Goal: Find specific page/section: Find specific page/section

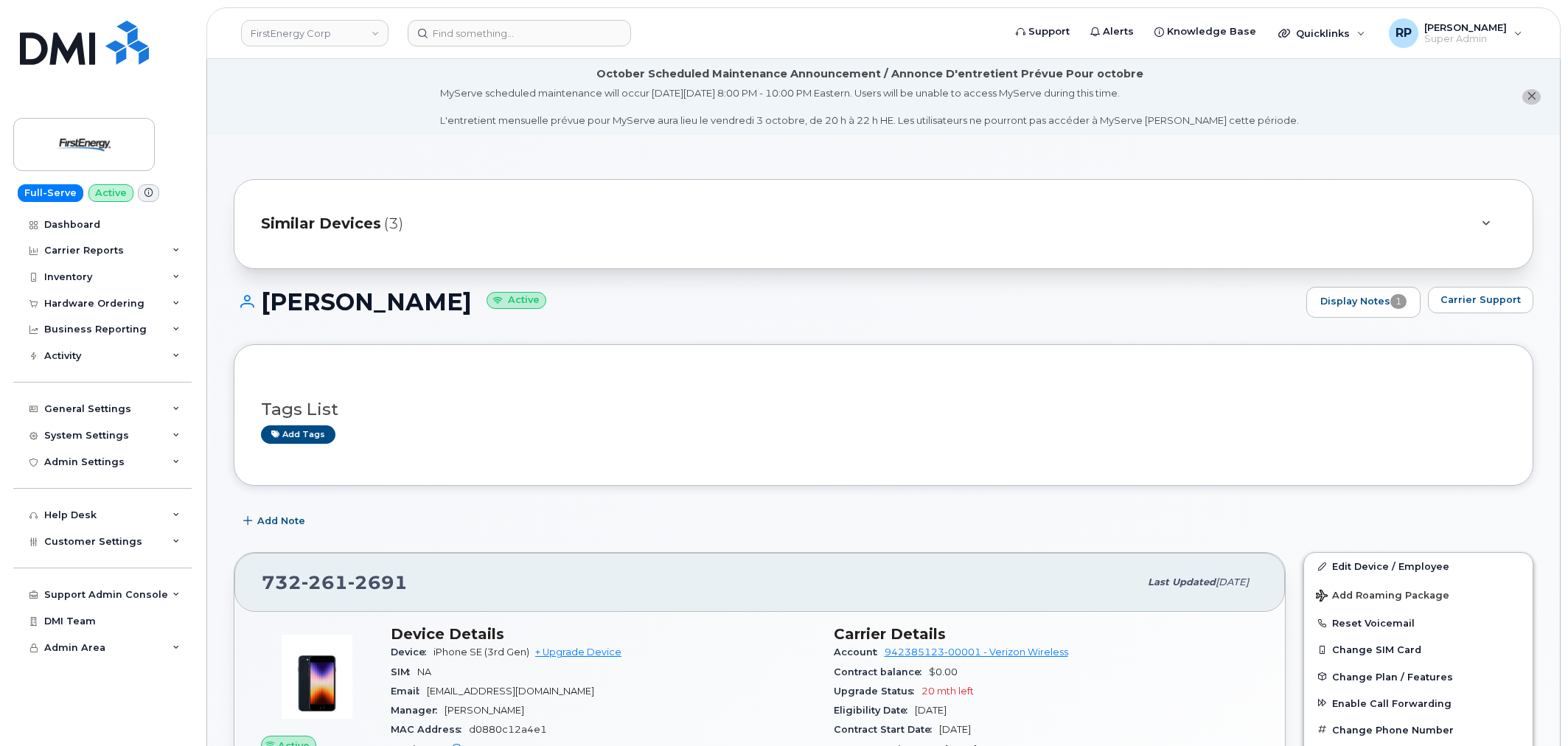
scroll to position [409, 0]
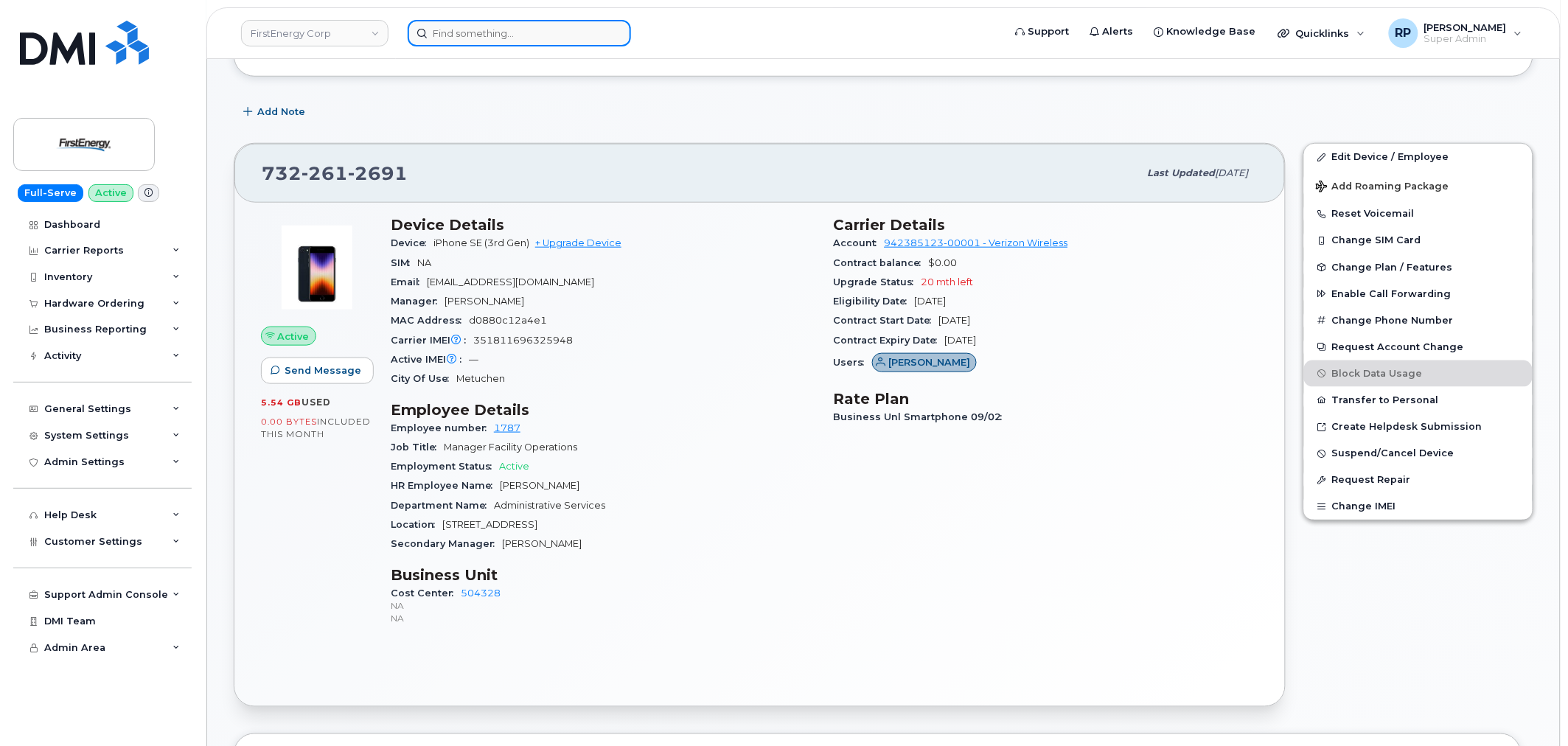
click at [512, 39] on input at bounding box center [519, 33] width 223 height 27
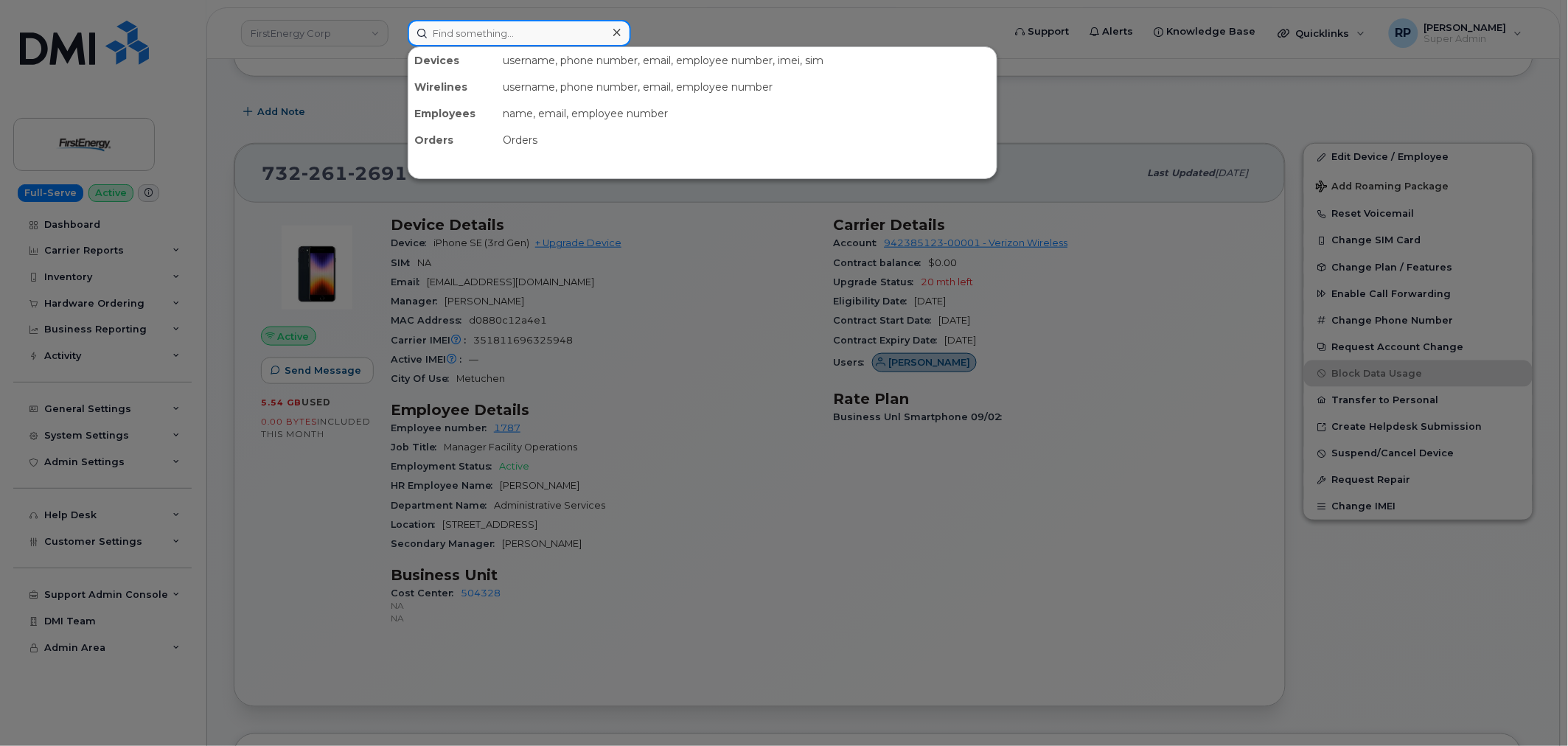
paste input "571-214-9303"
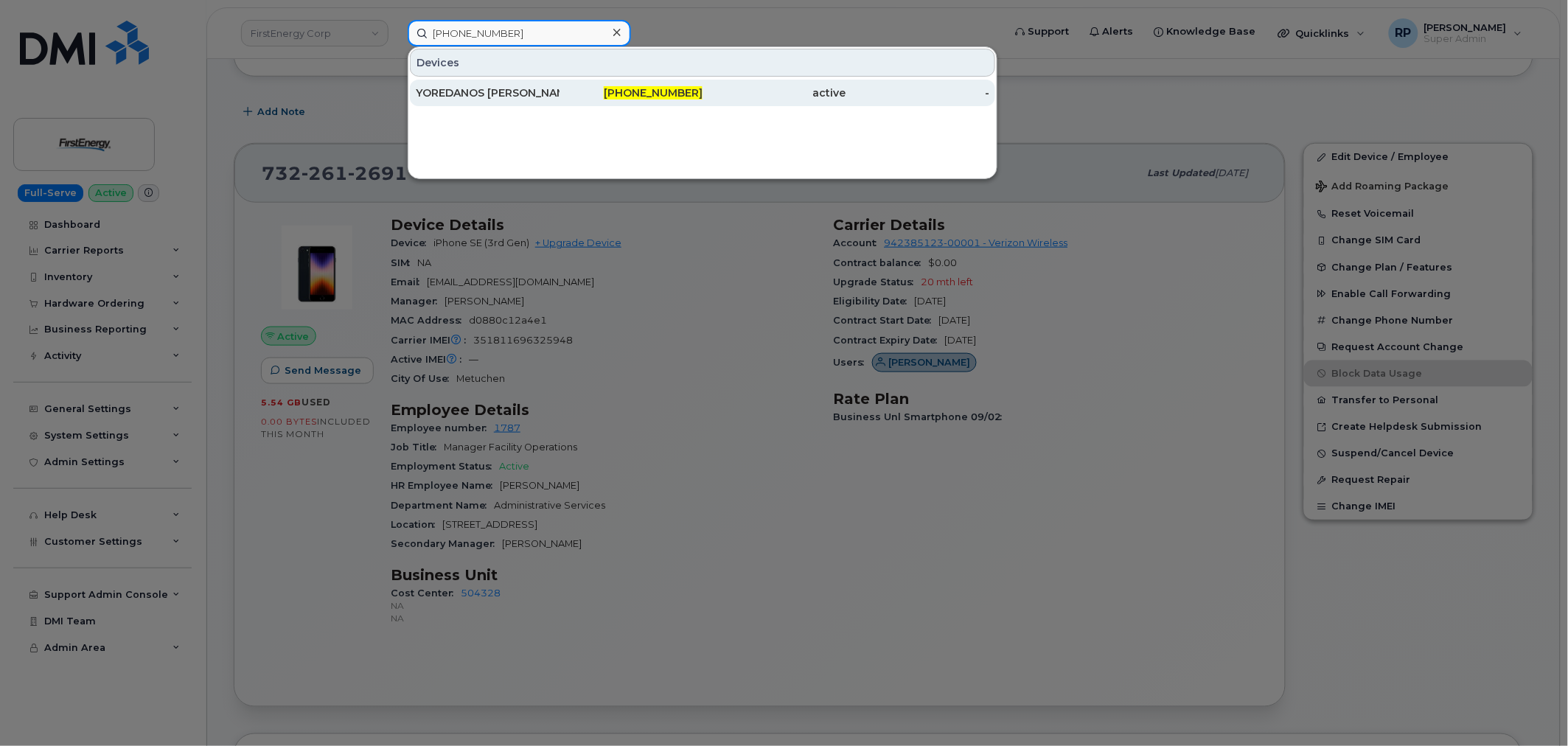
type input "571-214-9303"
click at [500, 96] on div "YOREDANOS TEKLE" at bounding box center [487, 92] width 143 height 15
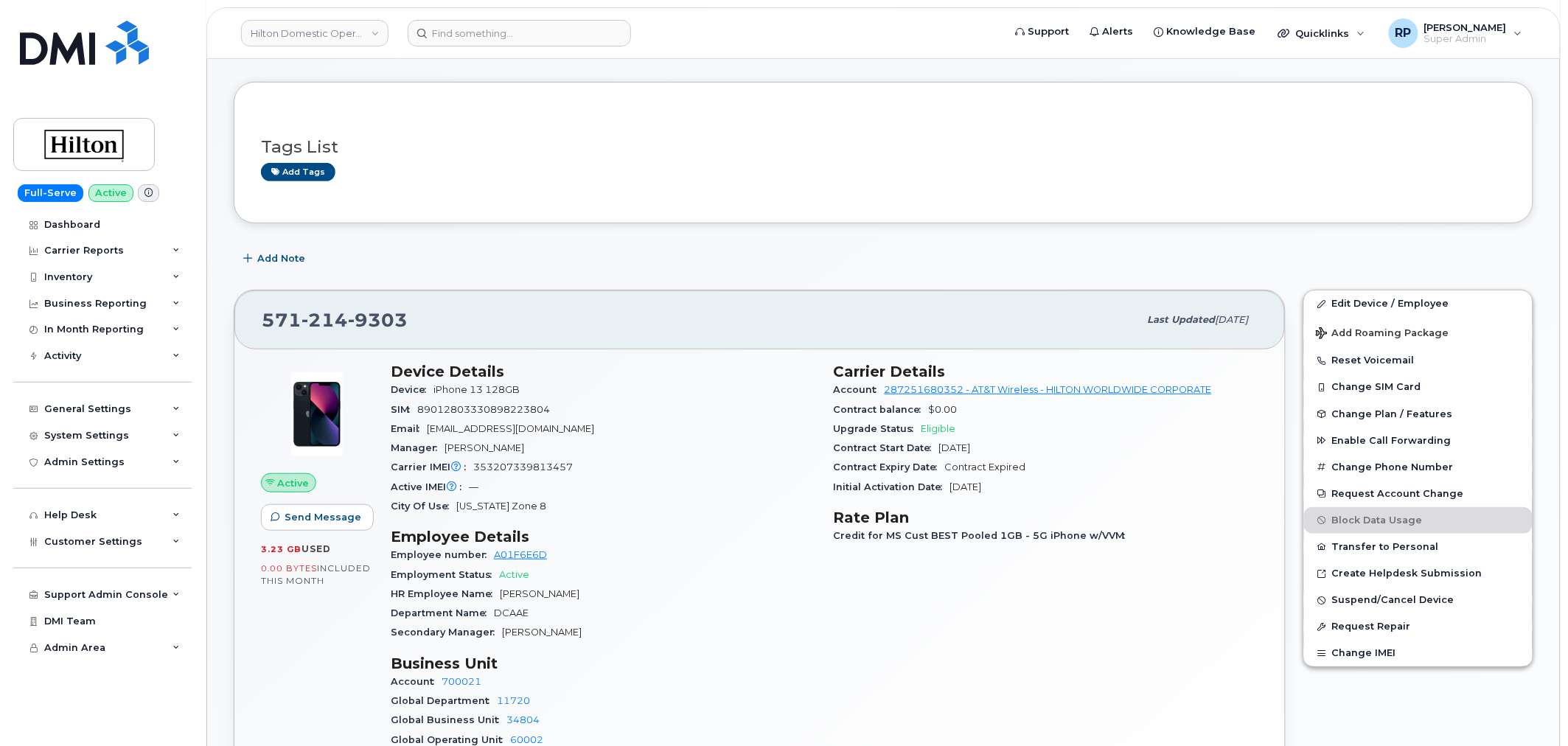
scroll to position [273, 0]
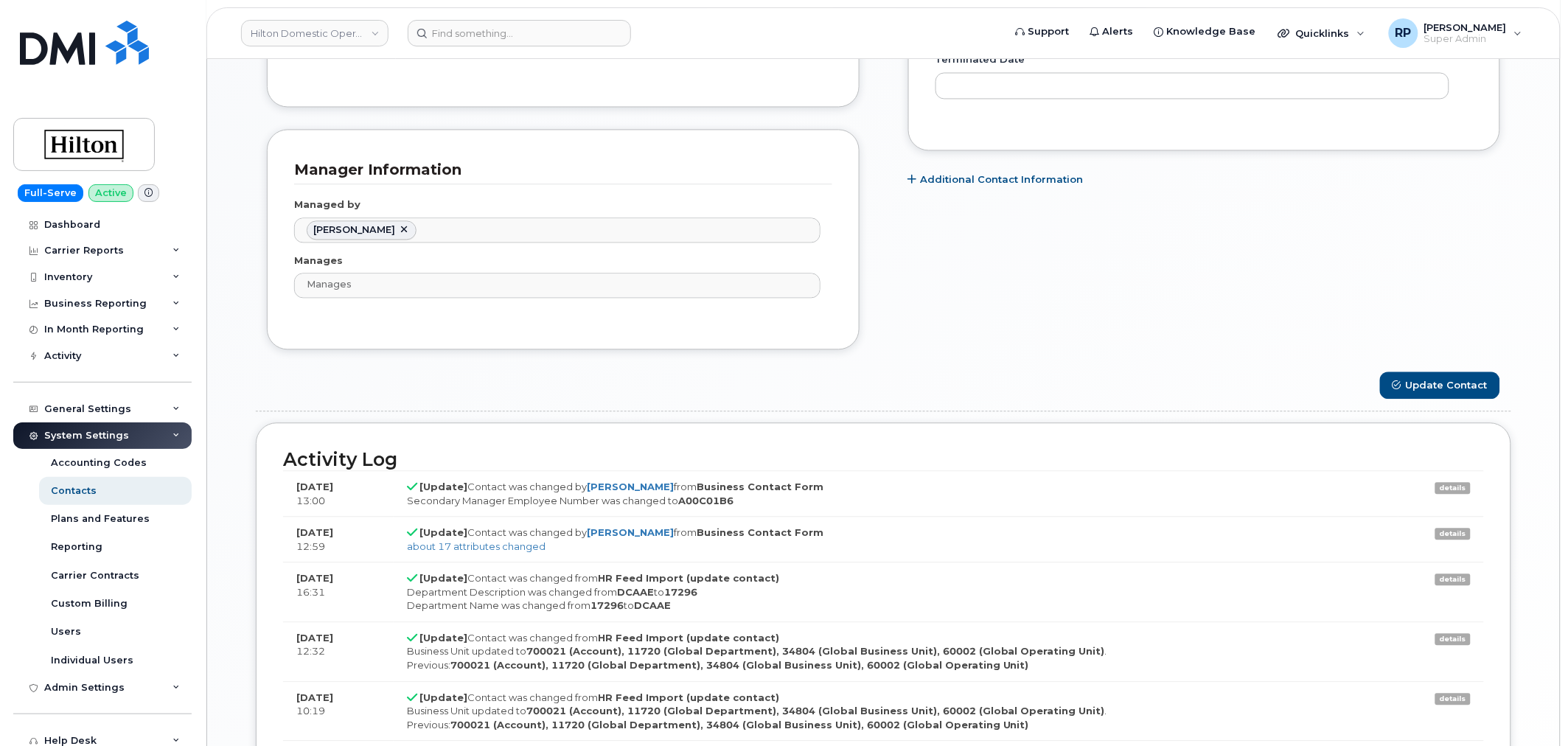
scroll to position [1092, 0]
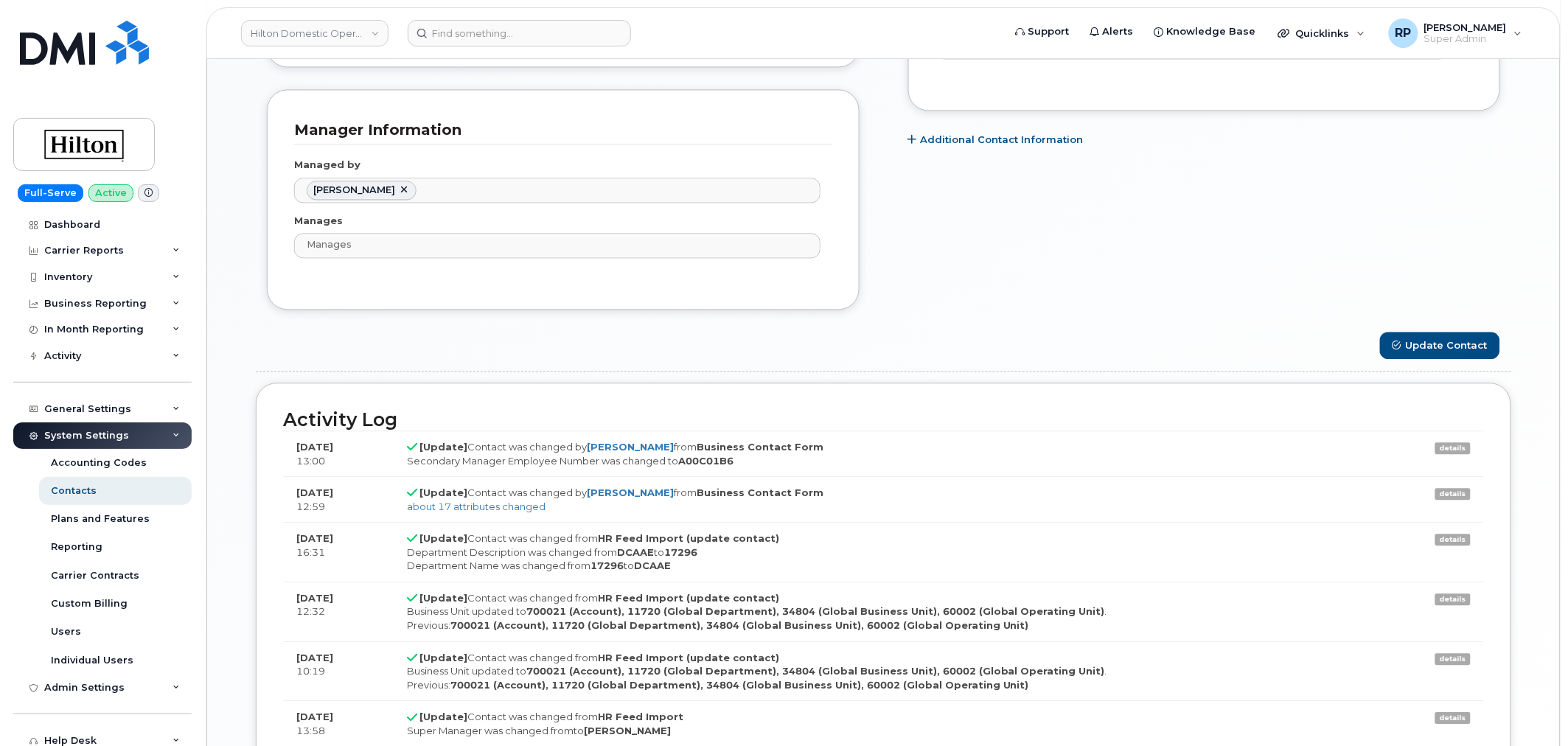
click at [1447, 448] on link "details" at bounding box center [1453, 448] width 35 height 12
click at [894, 453] on td "[Update] Contact was changed by [PERSON_NAME] from Business Contact Form Second…" at bounding box center [896, 454] width 1005 height 45
click at [505, 514] on div "about 17 attributes changed Business Unit updated to 700021 (Account), 11720 (G…" at bounding box center [896, 507] width 979 height 14
click at [506, 509] on link "about 17 attributes changed" at bounding box center [476, 506] width 139 height 12
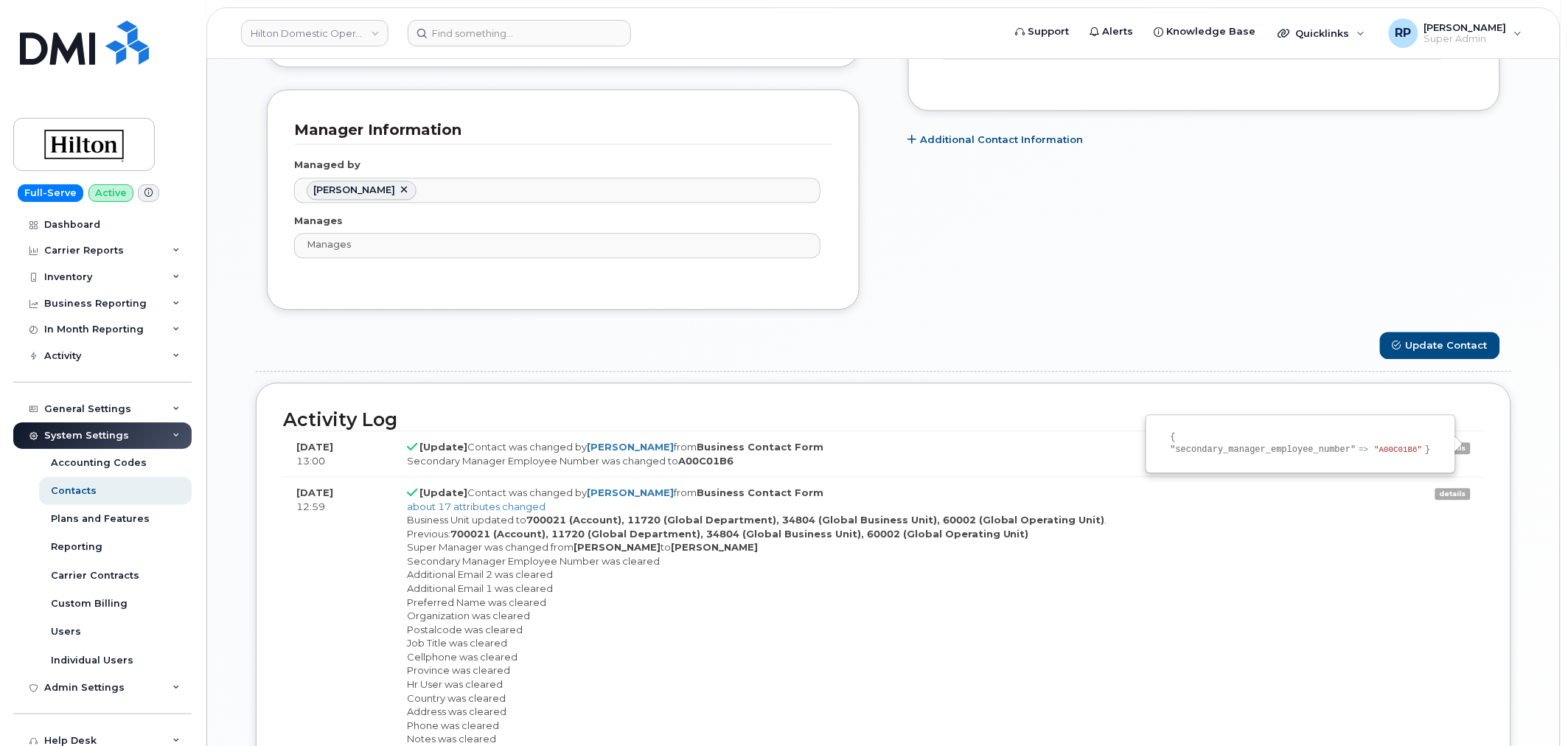
click at [1160, 625] on div "Business Unit updated to 700021 (Account), 11720 (Global Department), 34804 (Gl…" at bounding box center [896, 636] width 979 height 246
click at [1455, 451] on link "details" at bounding box center [1453, 448] width 35 height 12
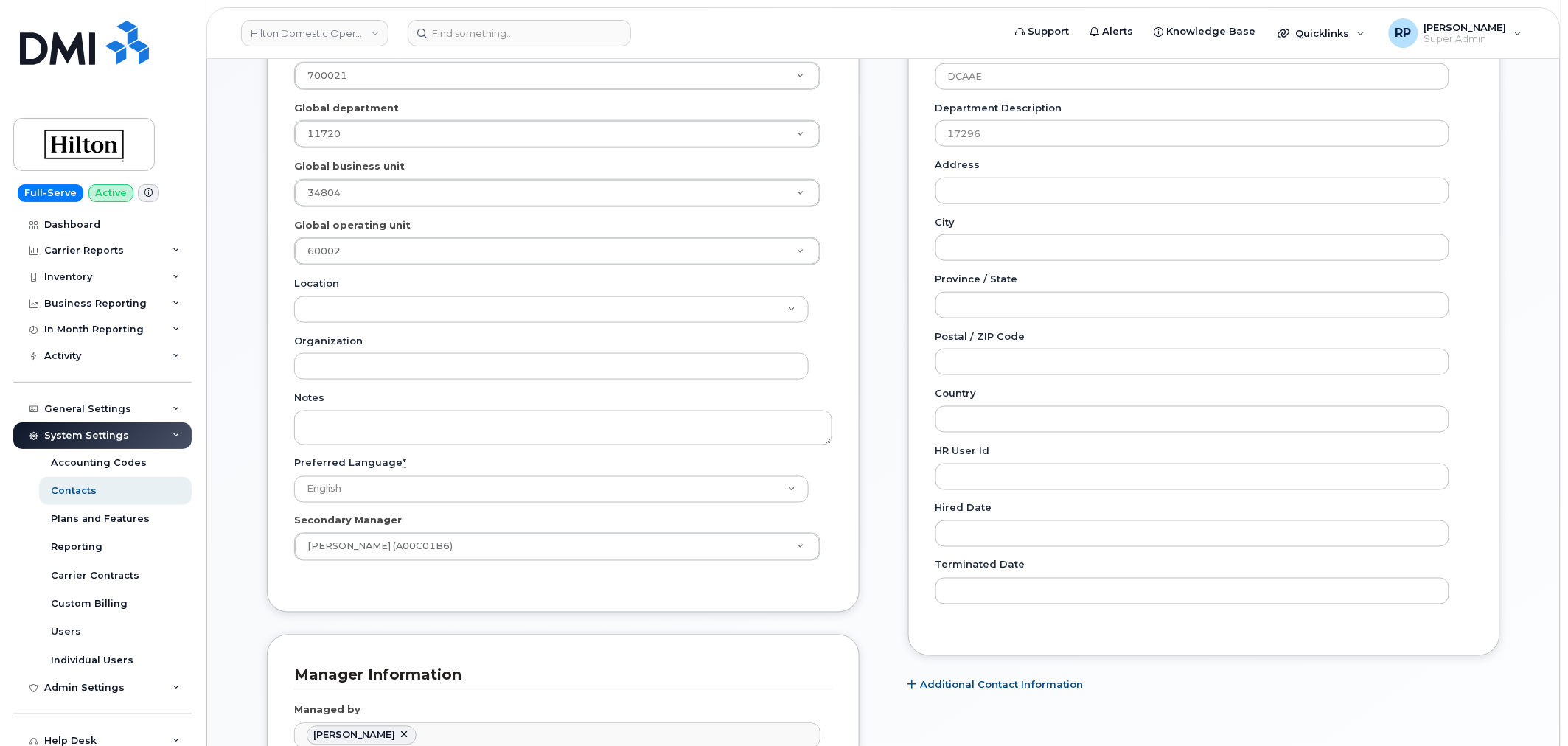
scroll to position [0, 0]
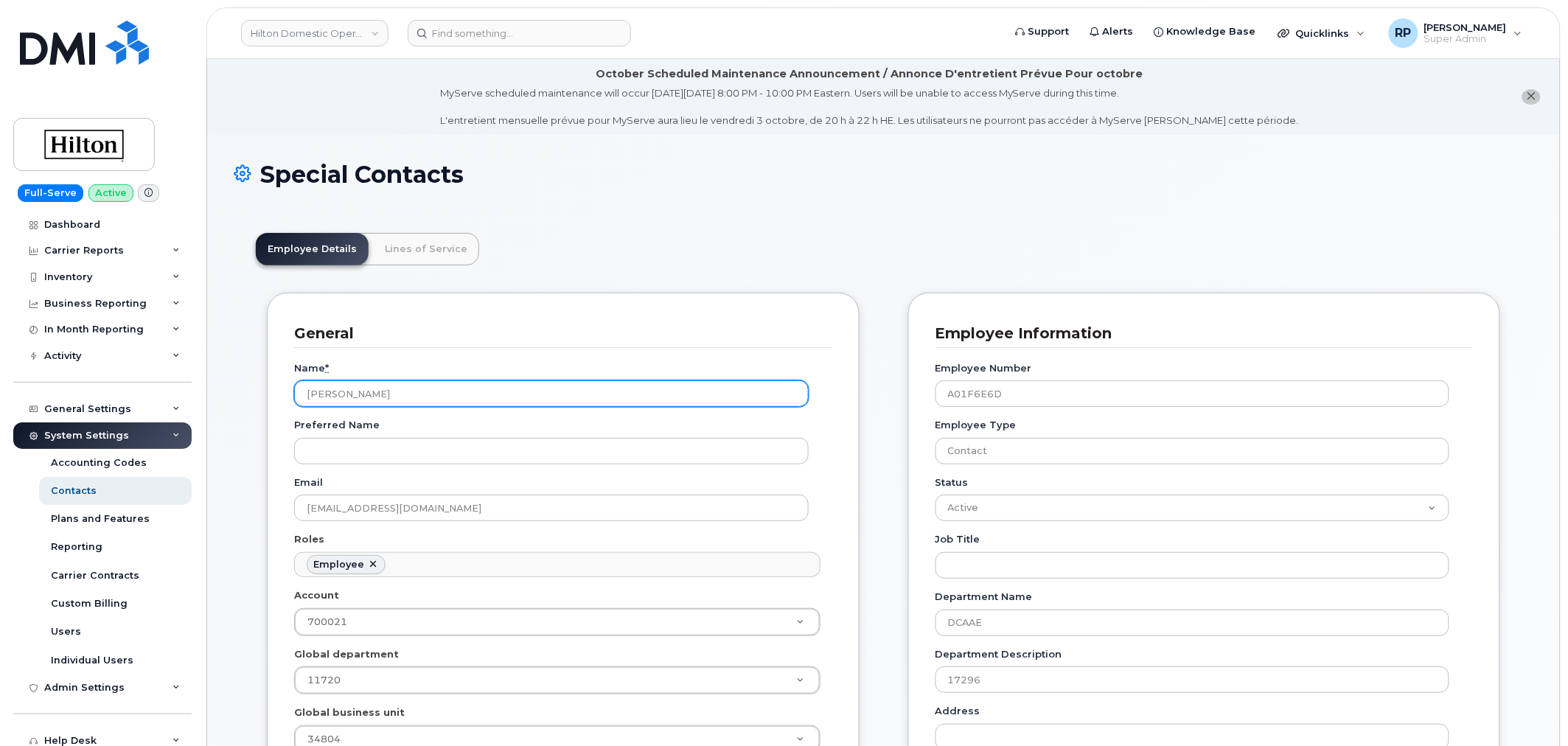
drag, startPoint x: 331, startPoint y: 395, endPoint x: 296, endPoint y: 395, distance: 35.0
click at [296, 395] on input "[PERSON_NAME]" at bounding box center [551, 394] width 515 height 27
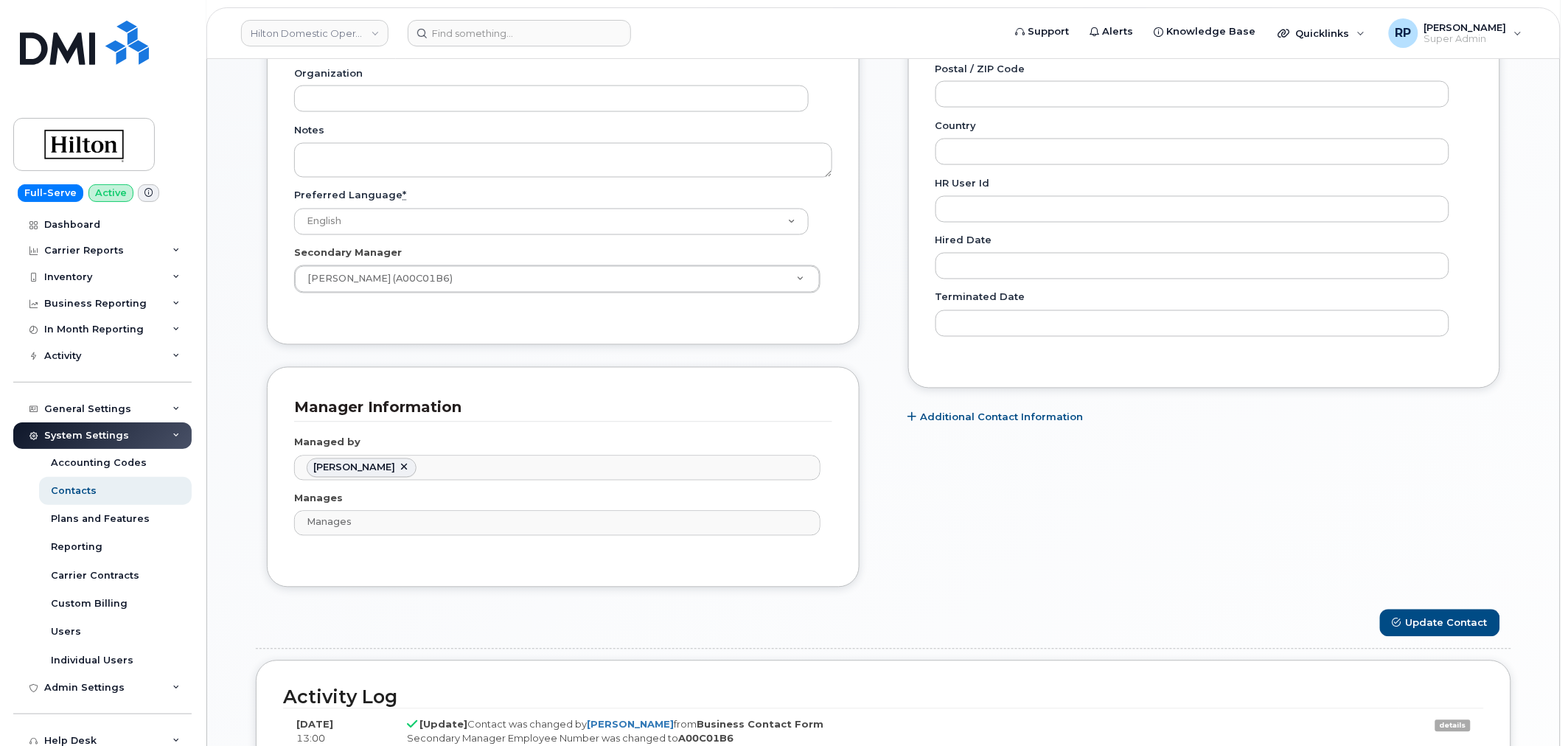
scroll to position [819, 0]
